Goal: Check status: Check status

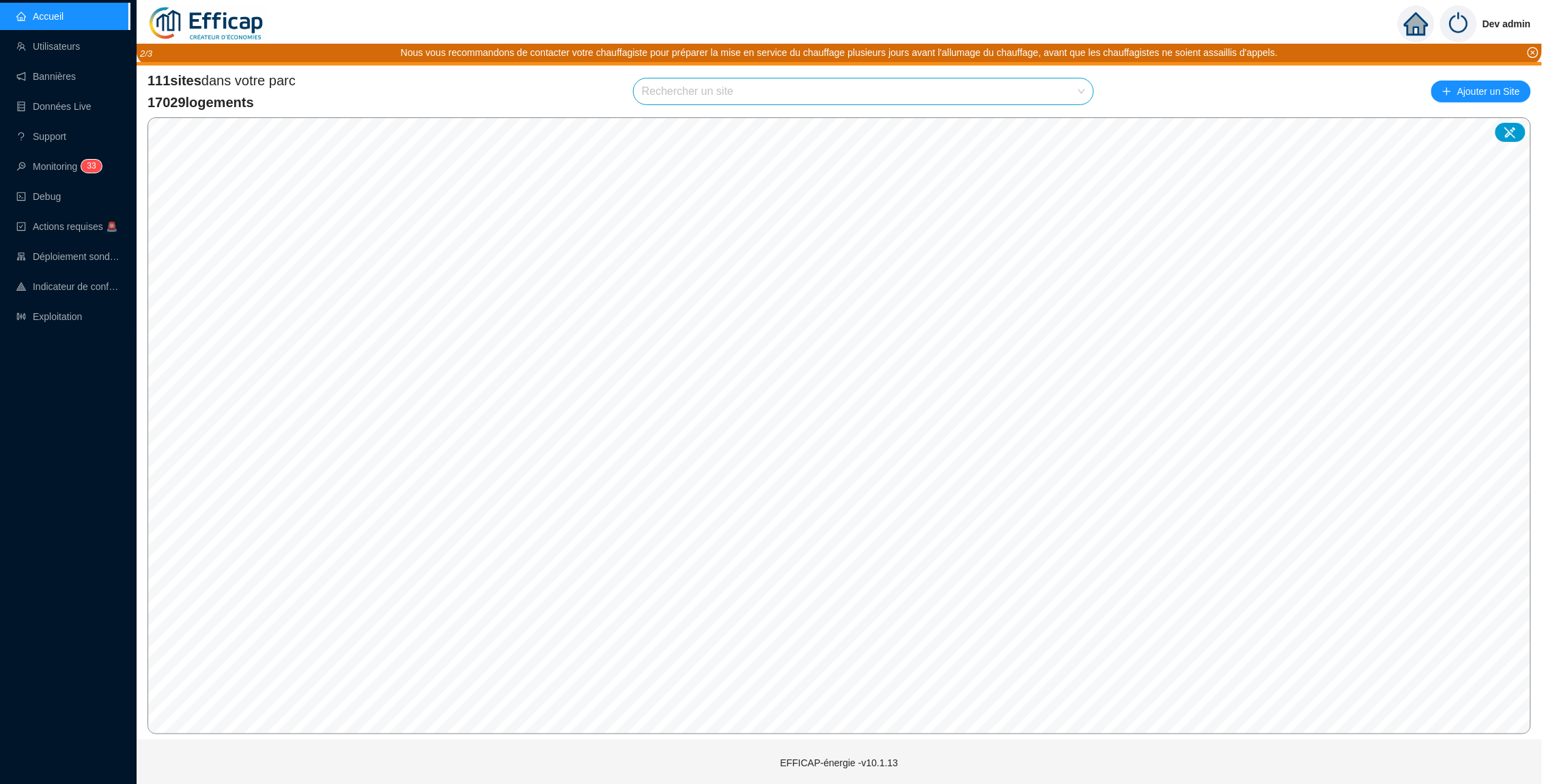
click at [715, 89] on input "search" at bounding box center [857, 91] width 431 height 26
type input "brigi"
click at [1077, 120] on div at bounding box center [1068, 123] width 32 height 21
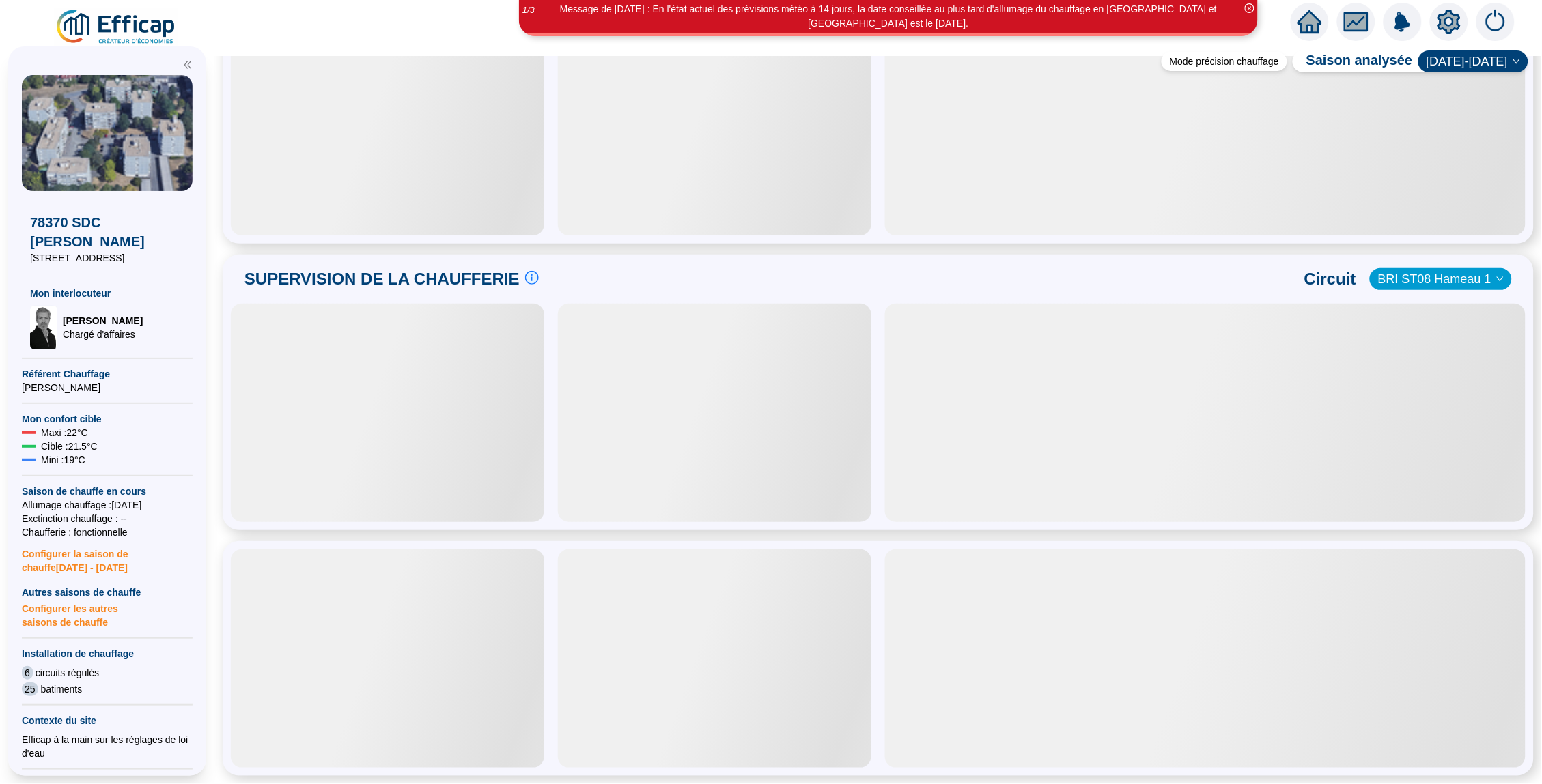
scroll to position [606, 0]
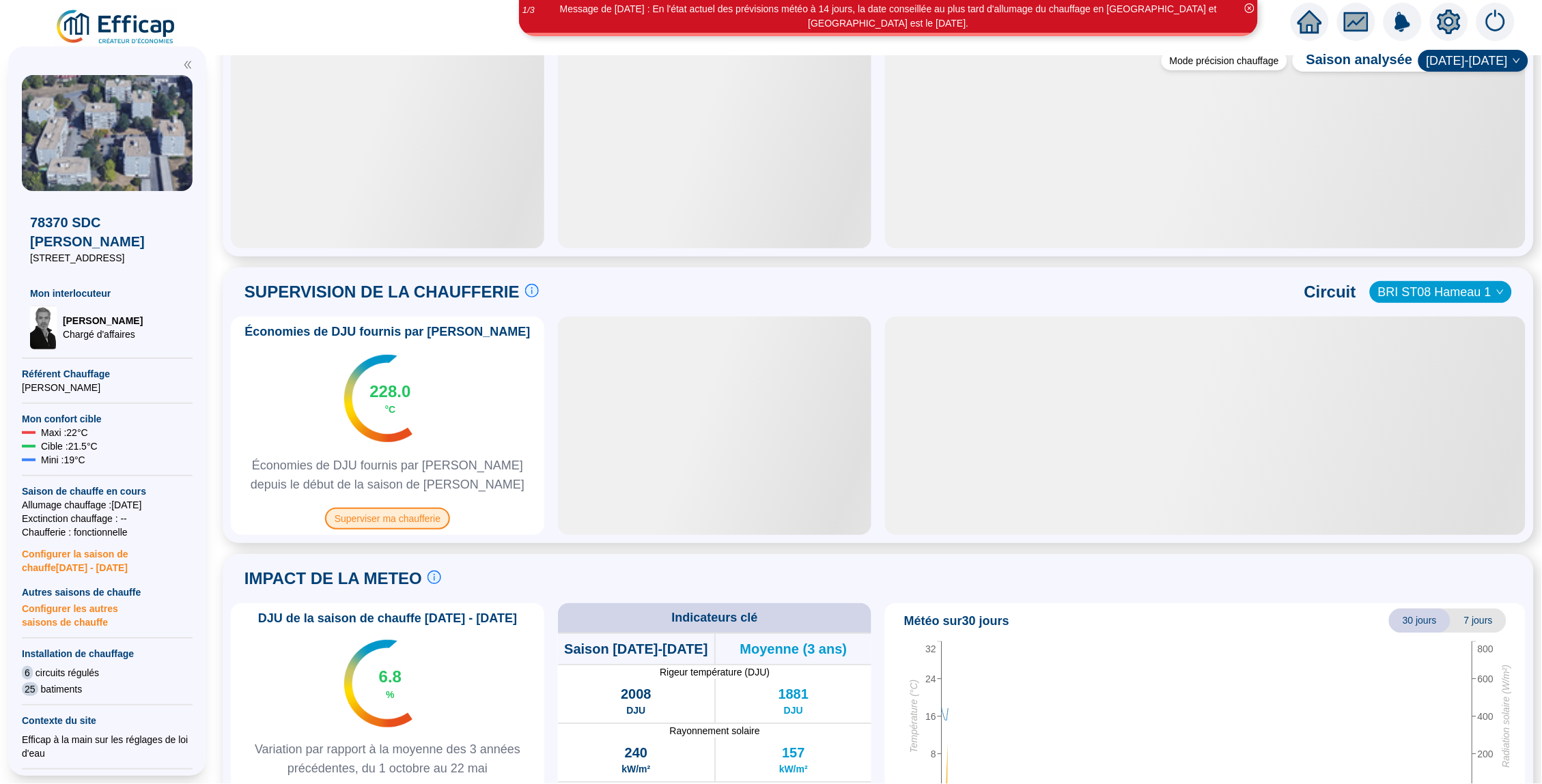
click at [410, 521] on span "Superviser ma chaufferie" at bounding box center [388, 518] width 125 height 22
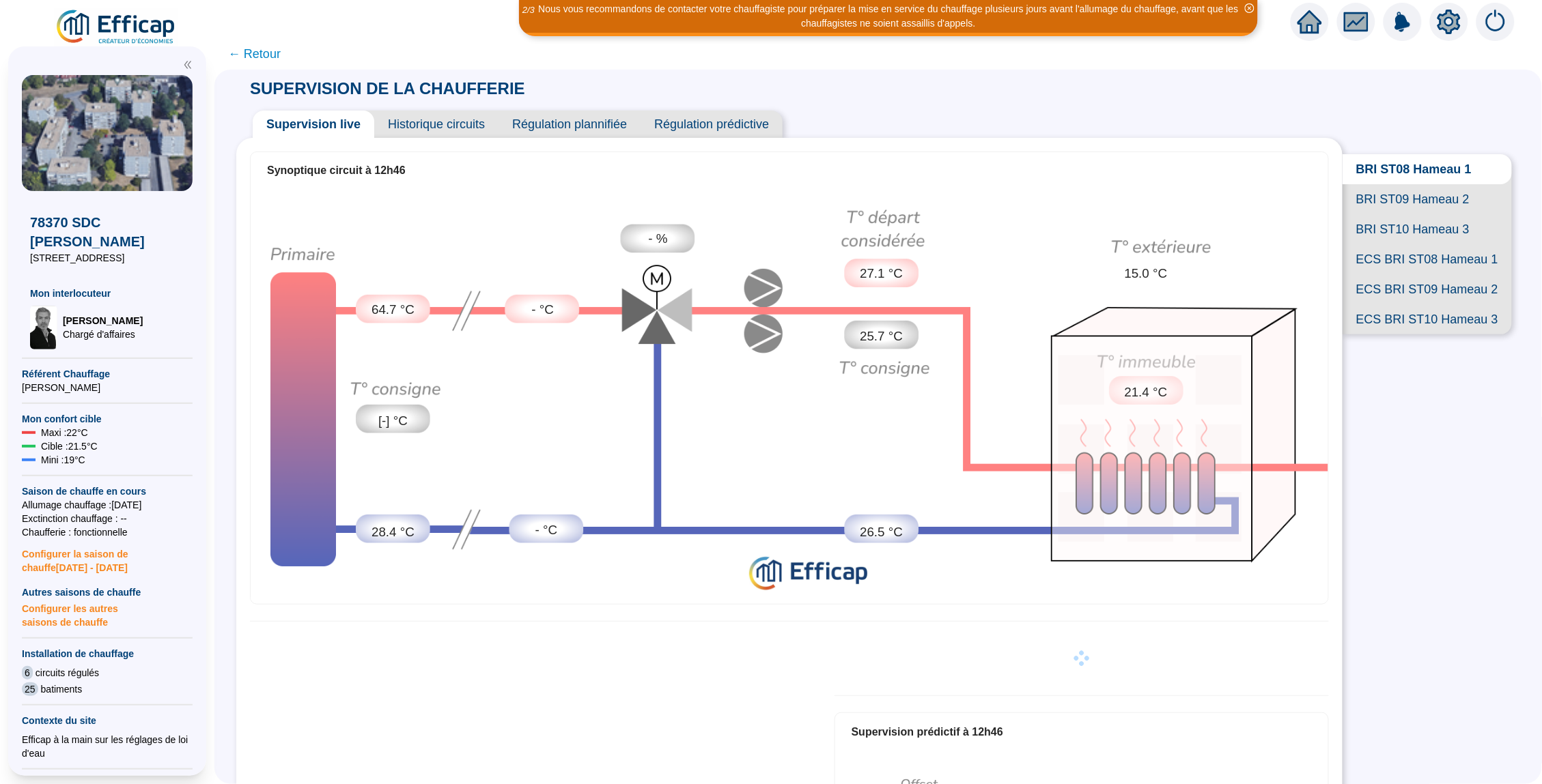
click at [454, 126] on span "Historique circuits" at bounding box center [436, 124] width 125 height 27
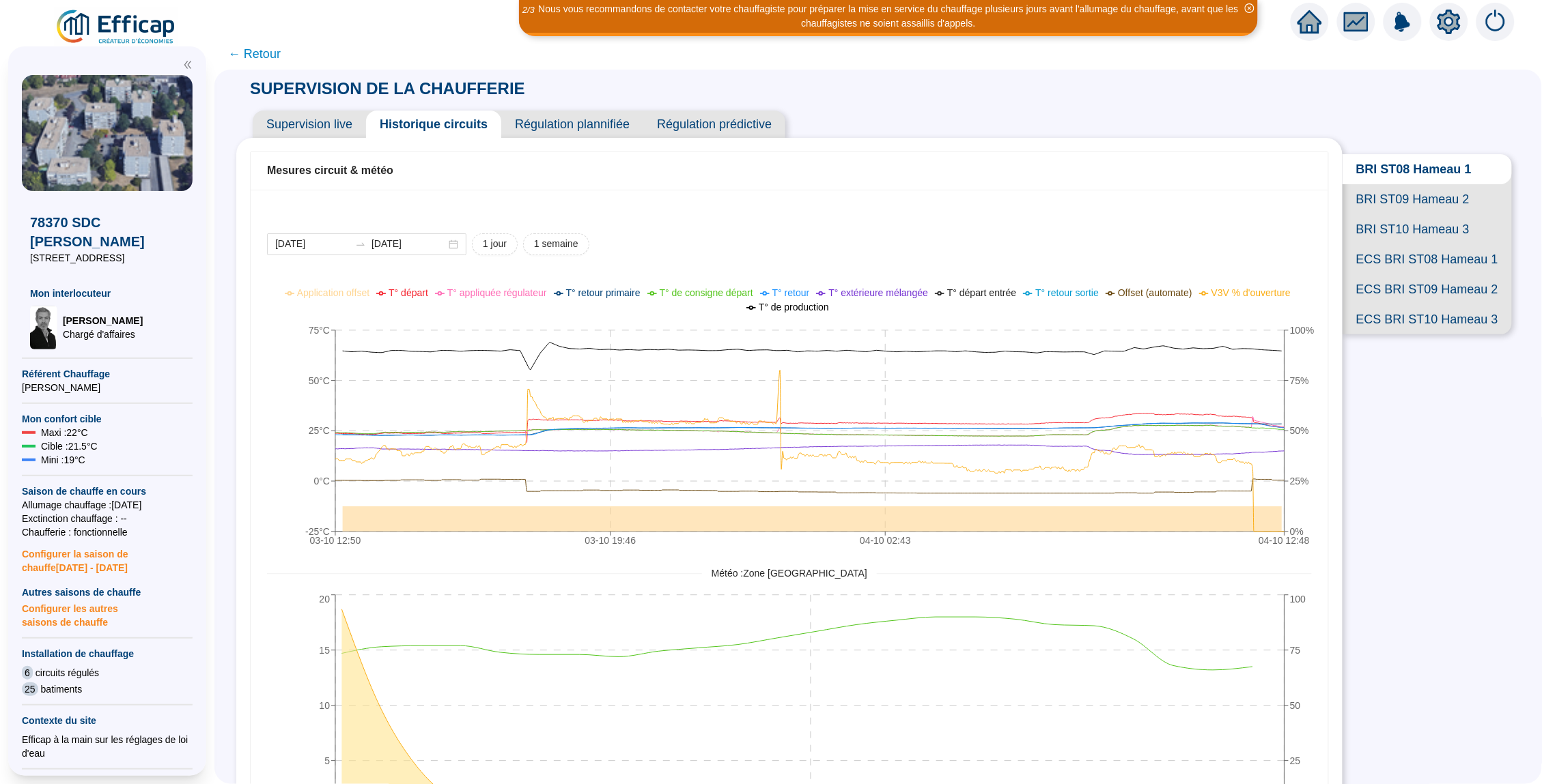
click at [320, 131] on span "Supervision live" at bounding box center [309, 124] width 113 height 27
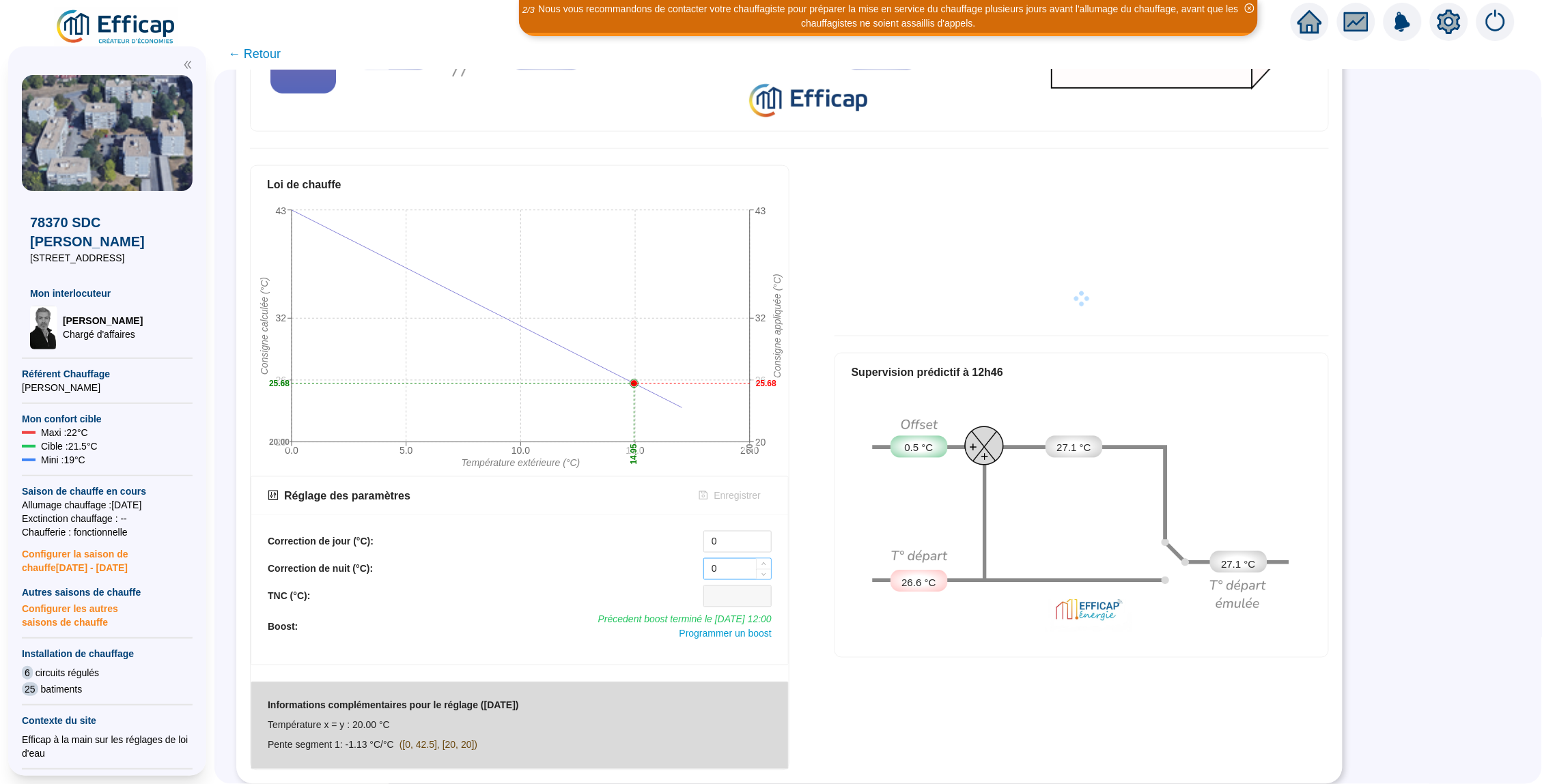
scroll to position [472, 0]
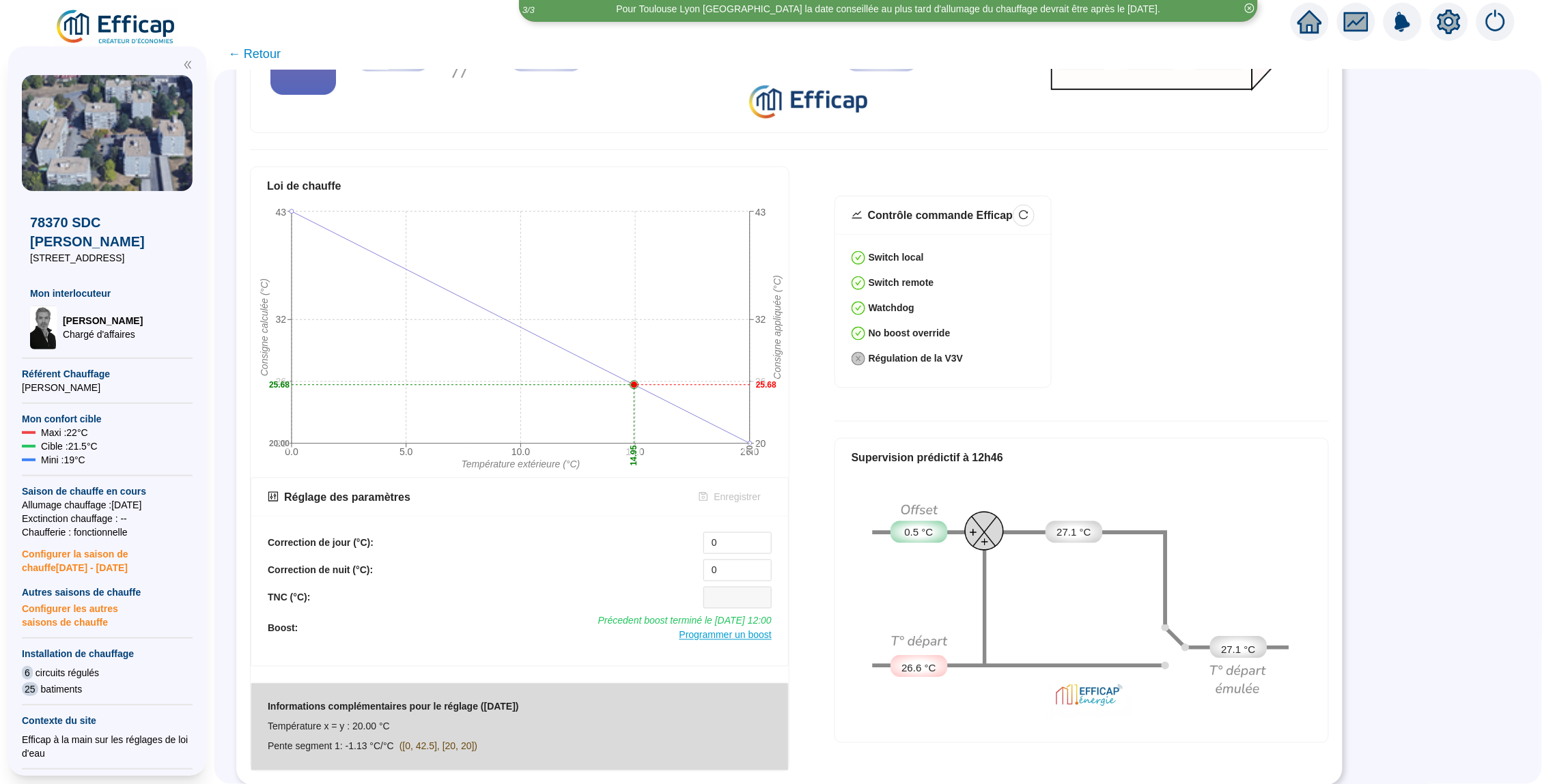
click at [734, 631] on span "Programmer un boost" at bounding box center [726, 636] width 92 height 11
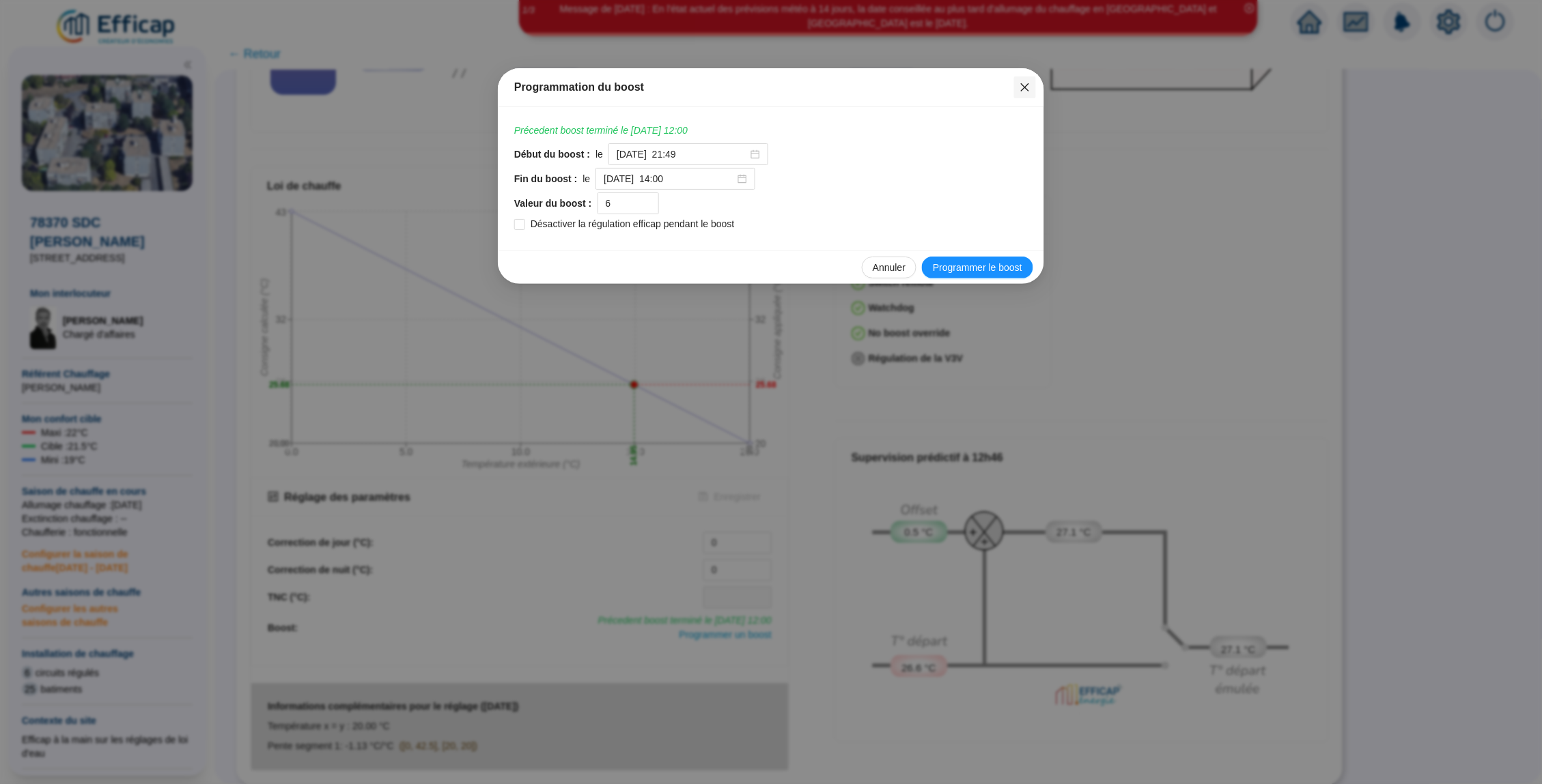
click at [1025, 90] on icon "close" at bounding box center [1025, 87] width 11 height 11
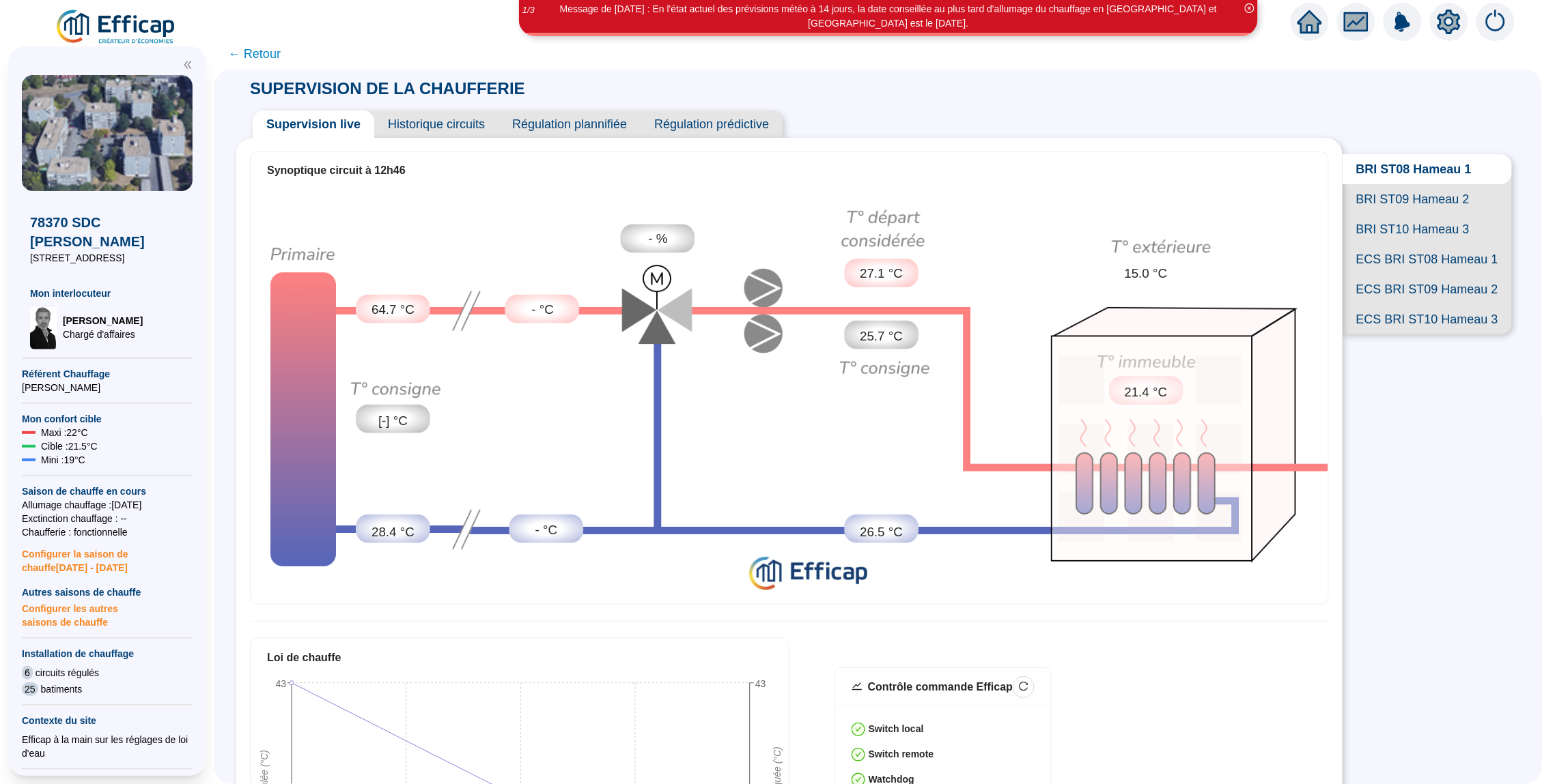
scroll to position [-1, 0]
click at [439, 130] on span "Historique circuits" at bounding box center [436, 124] width 125 height 27
